Goal: Task Accomplishment & Management: Manage account settings

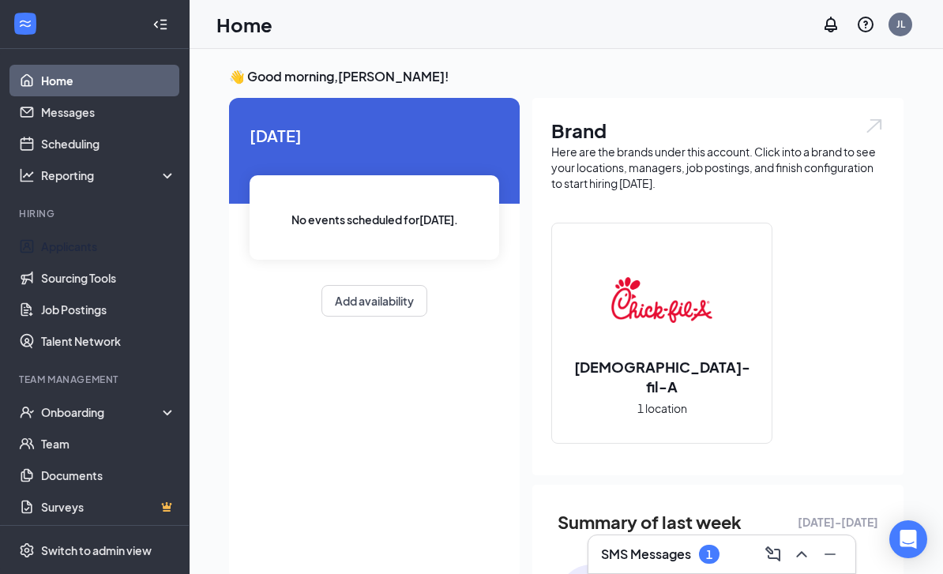
click at [100, 248] on link "Applicants" at bounding box center [108, 247] width 135 height 32
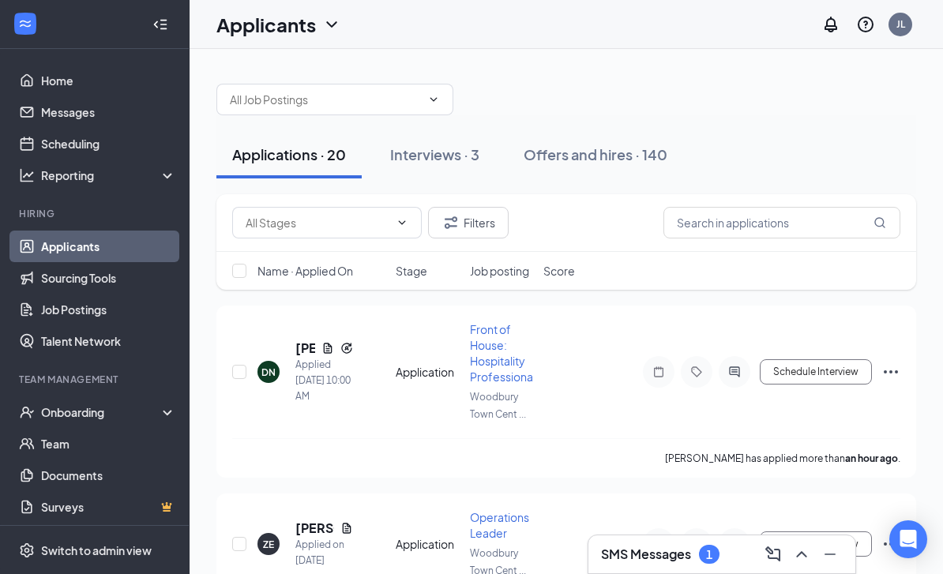
click at [642, 158] on div "Offers and hires · 140" at bounding box center [595, 154] width 144 height 20
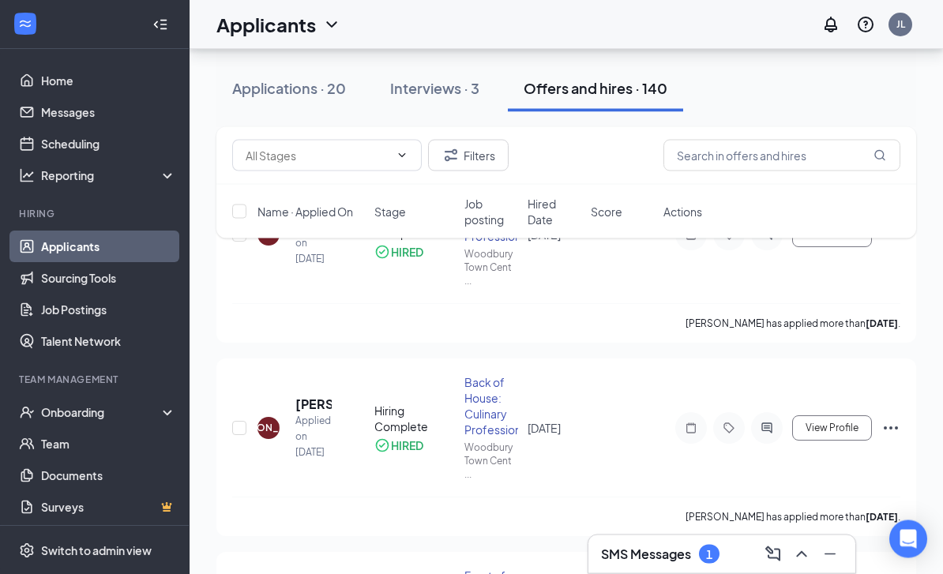
scroll to position [156, 0]
click at [315, 397] on h5 "[PERSON_NAME]" at bounding box center [313, 404] width 36 height 17
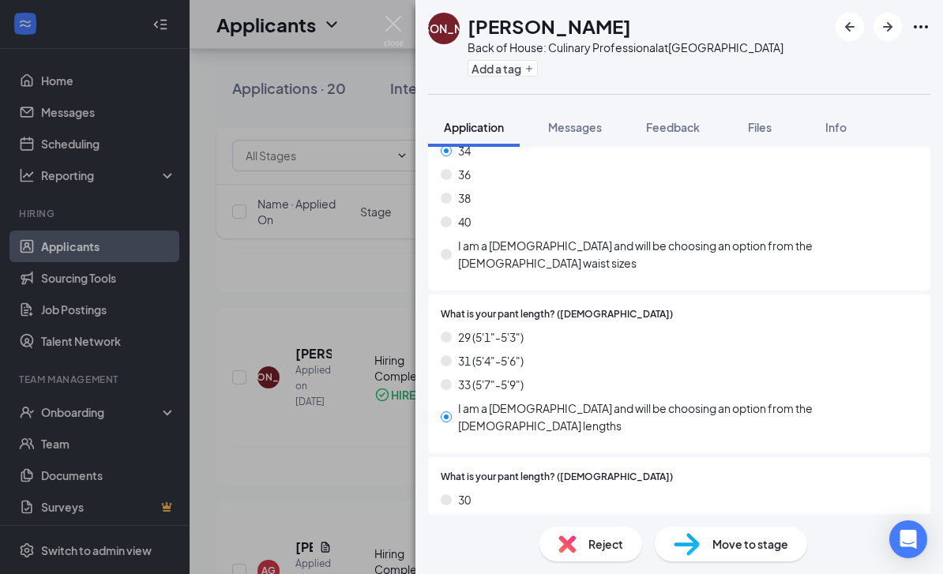
scroll to position [1903, 0]
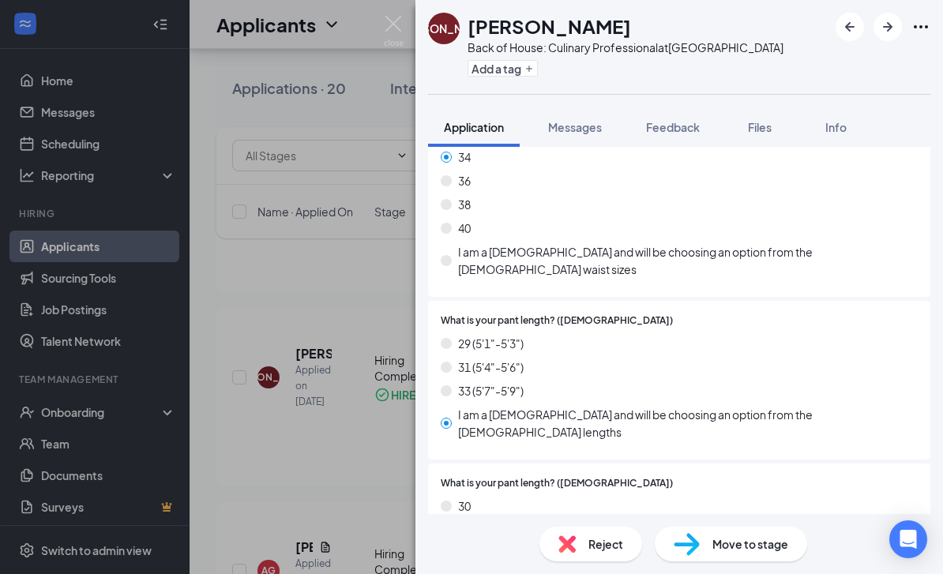
click at [250, 343] on div "[PERSON_NAME] Back of House: Culinary Professional at [GEOGRAPHIC_DATA] Add a t…" at bounding box center [471, 287] width 943 height 574
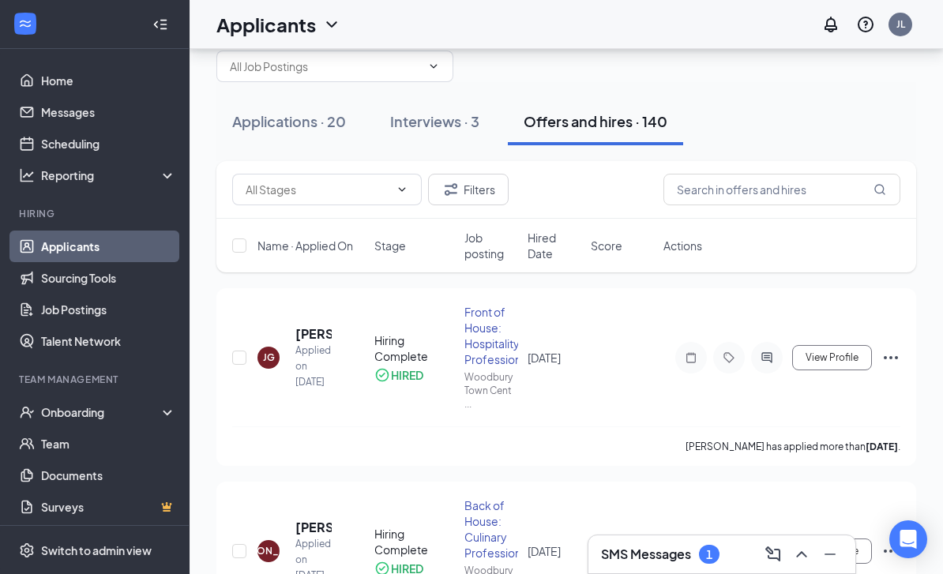
scroll to position [29, 0]
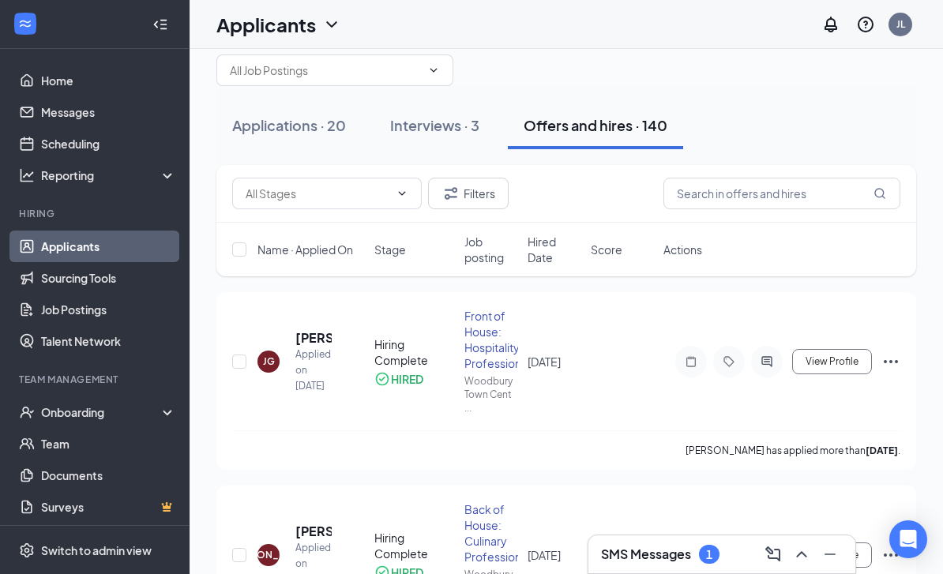
click at [277, 355] on div "JG" at bounding box center [268, 362] width 22 height 22
